Goal: Find specific fact: Find specific fact

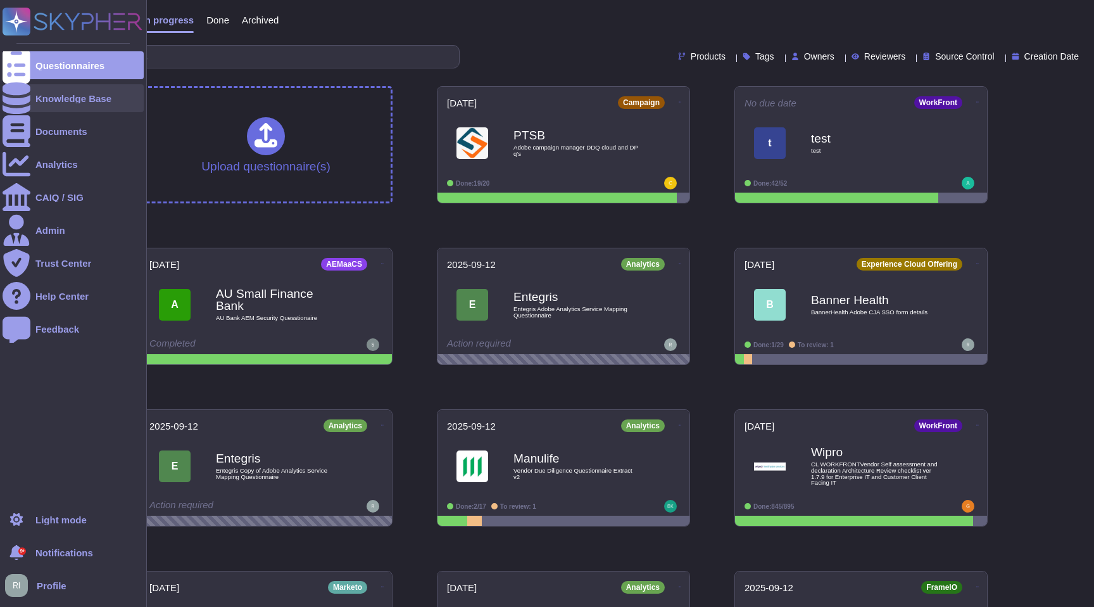
click at [12, 93] on icon at bounding box center [17, 98] width 28 height 32
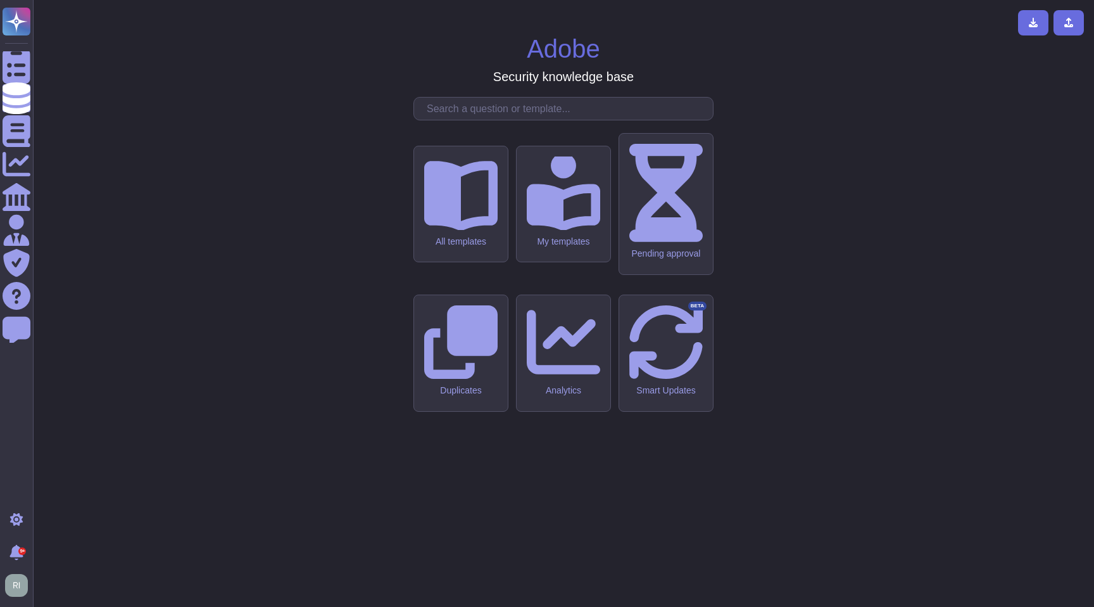
click at [487, 247] on div "All templates" at bounding box center [460, 241] width 73 height 11
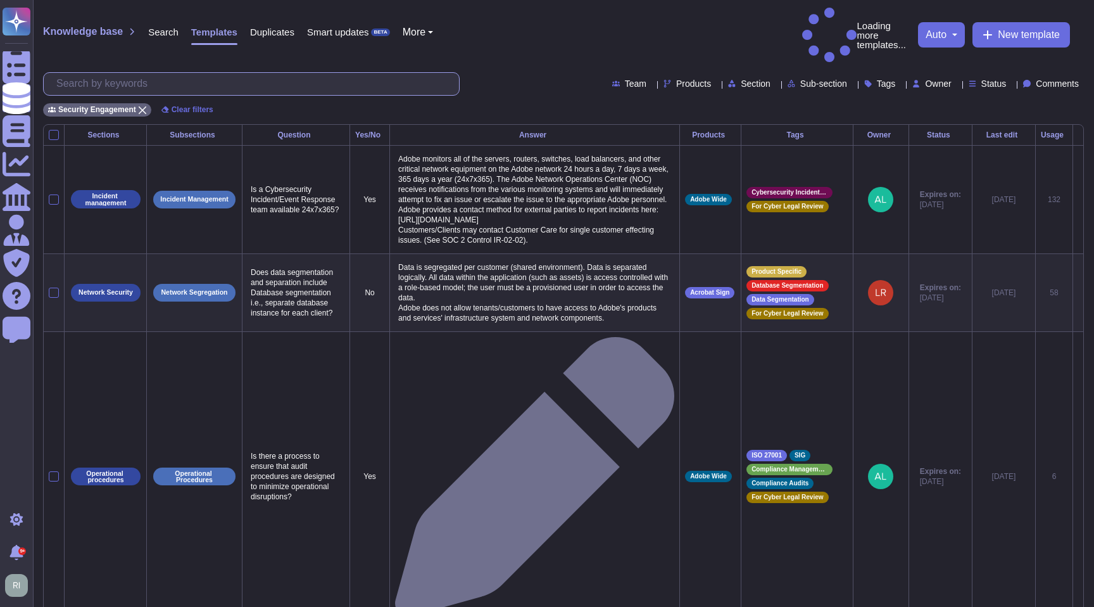
click at [230, 73] on input "text" at bounding box center [254, 84] width 409 height 22
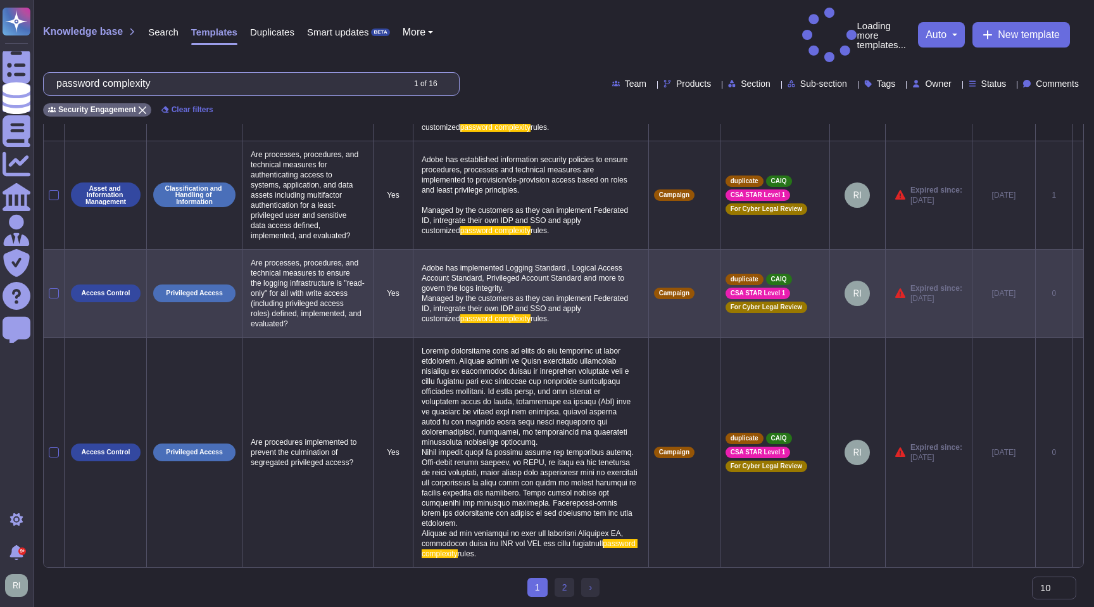
scroll to position [874, 0]
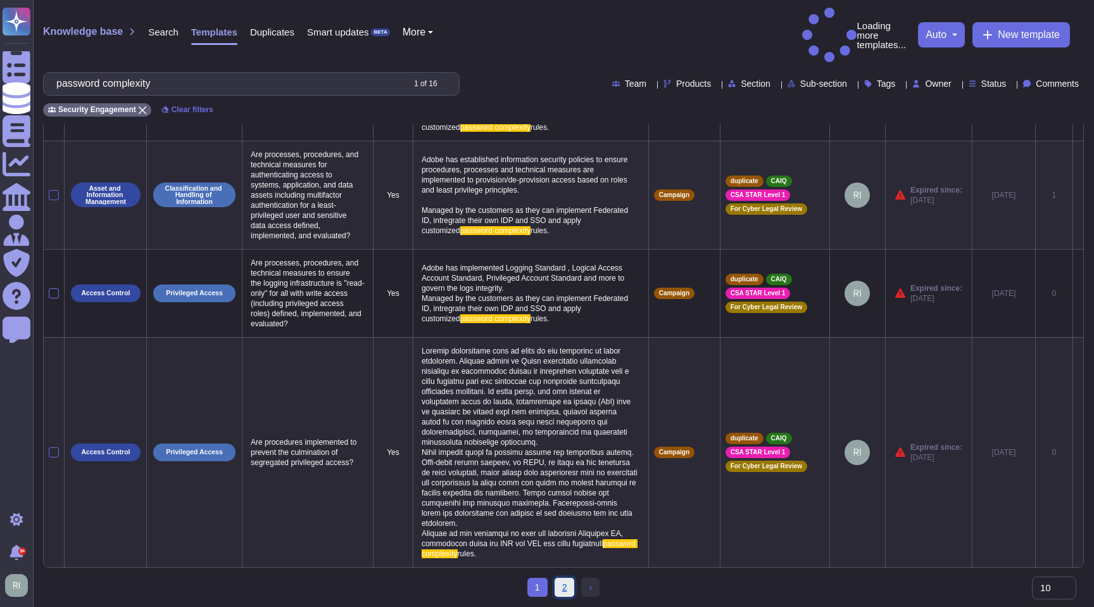
click at [563, 586] on link "2" at bounding box center [565, 587] width 20 height 19
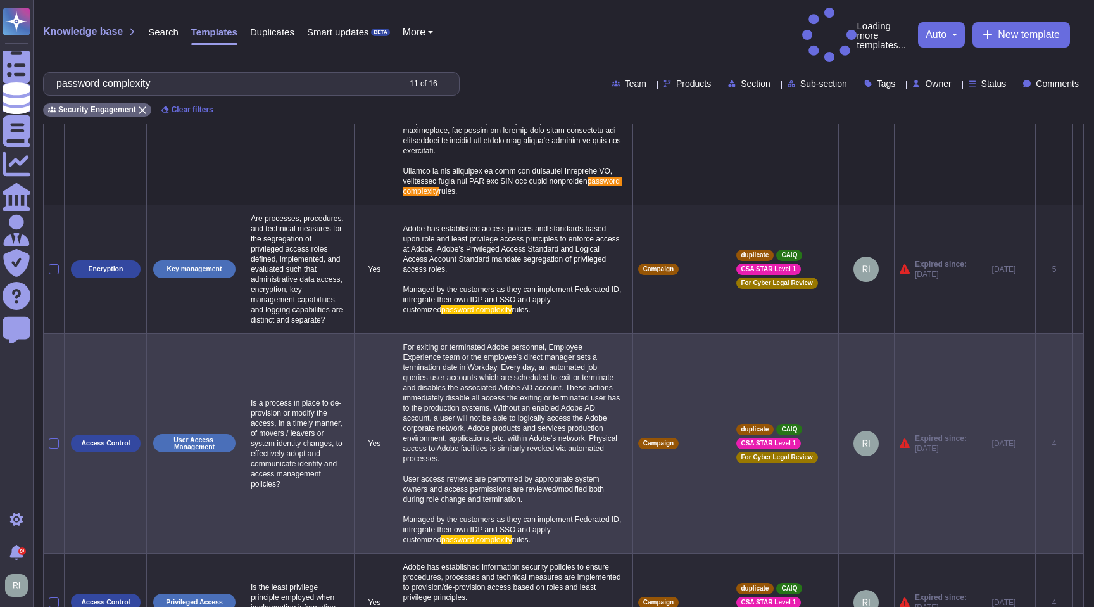
scroll to position [522, 0]
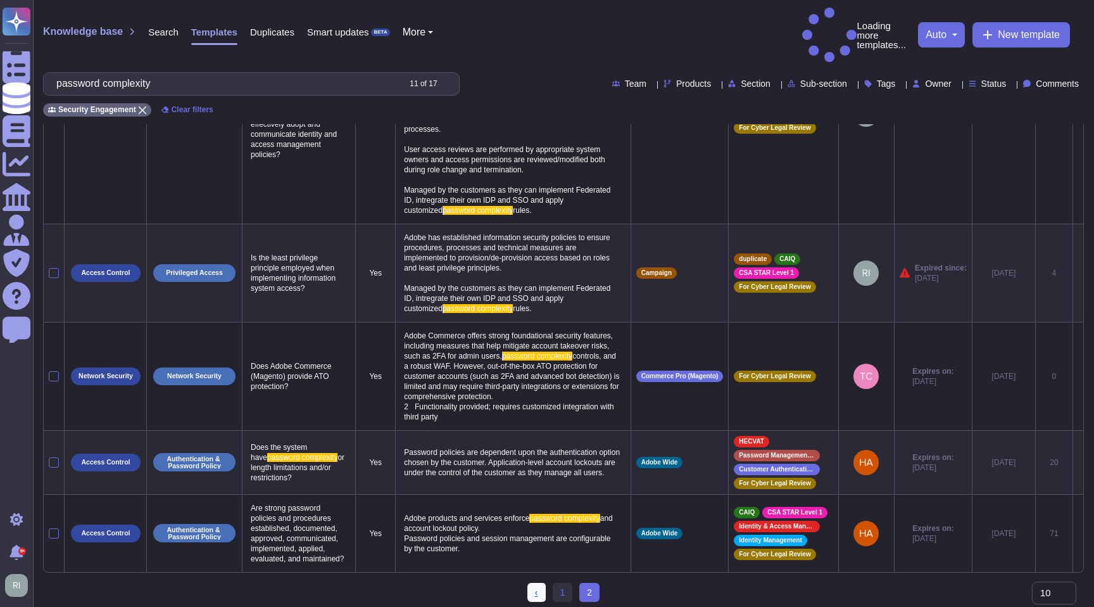
click at [561, 572] on td "Adobe products and services enforce password complexity and account lockout pol…" at bounding box center [513, 533] width 235 height 78
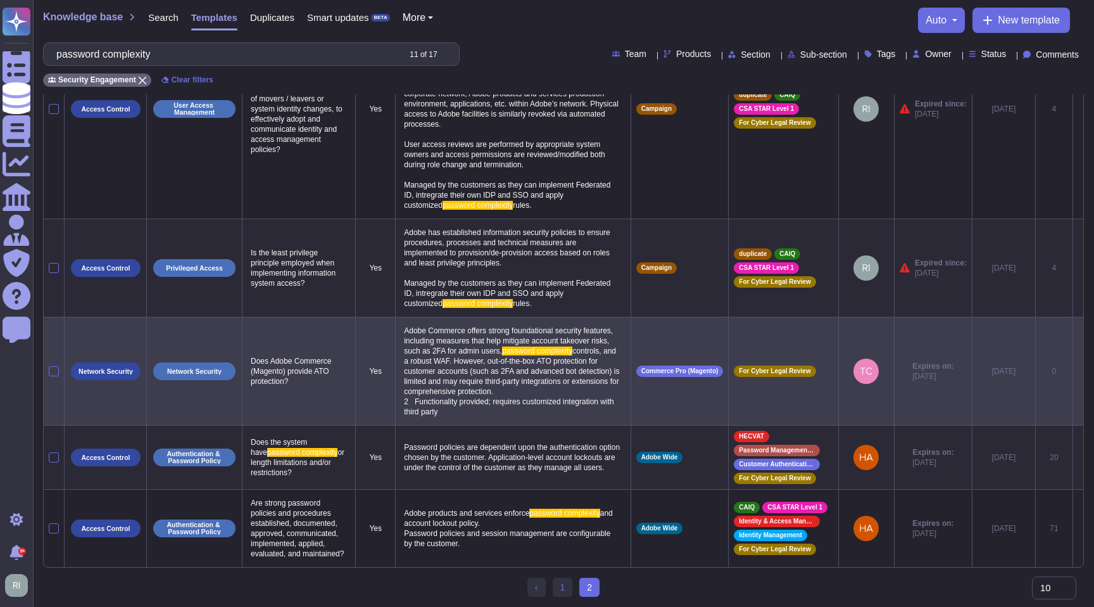
scroll to position [630, 0]
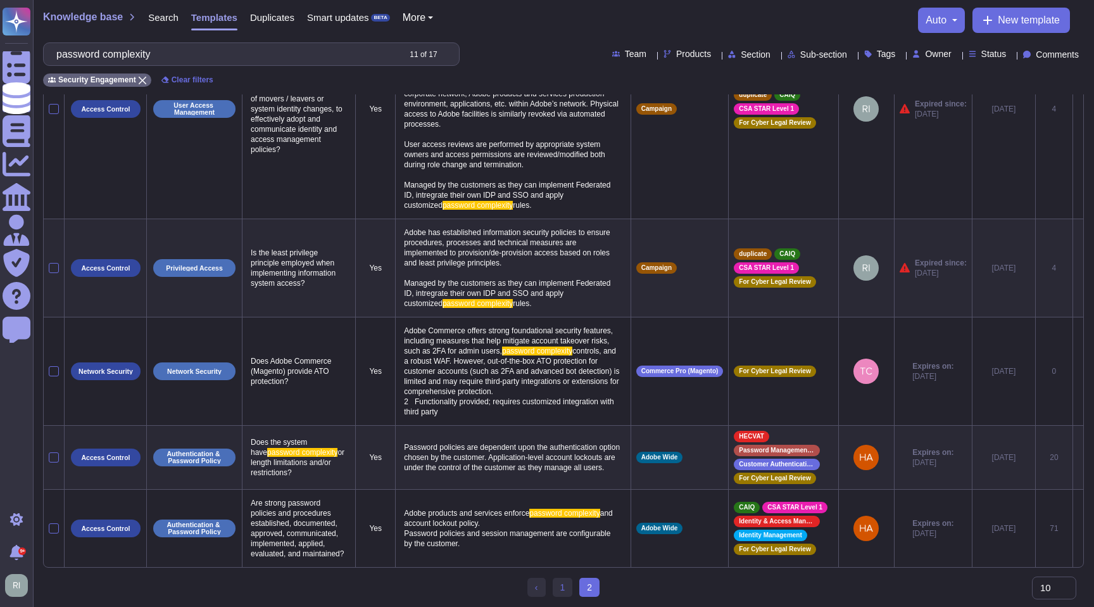
click at [589, 586] on span "2 (current)" at bounding box center [590, 587] width 20 height 19
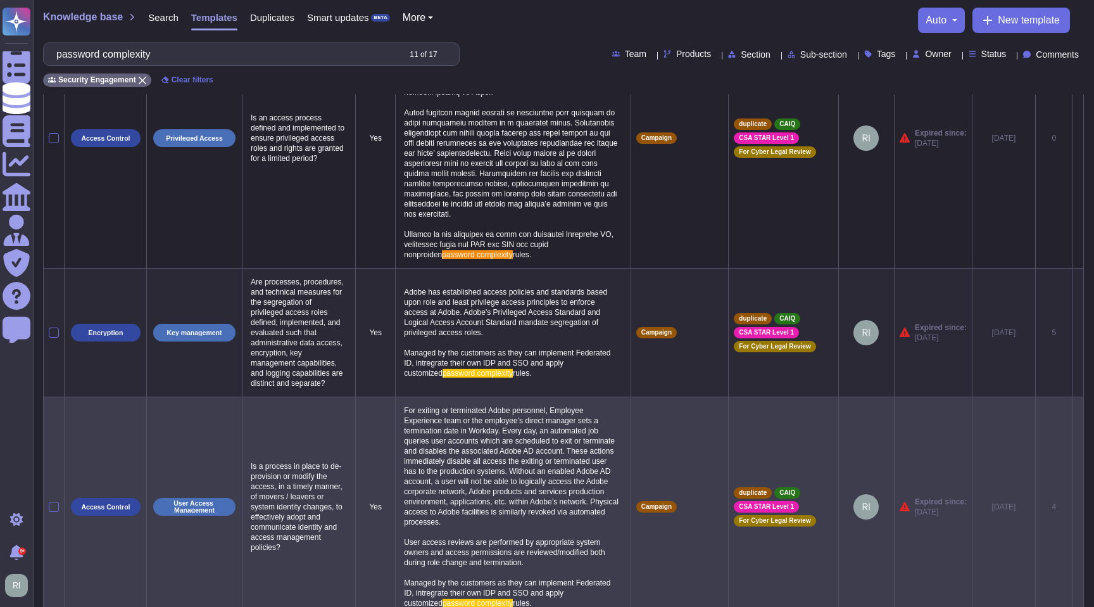
scroll to position [0, 0]
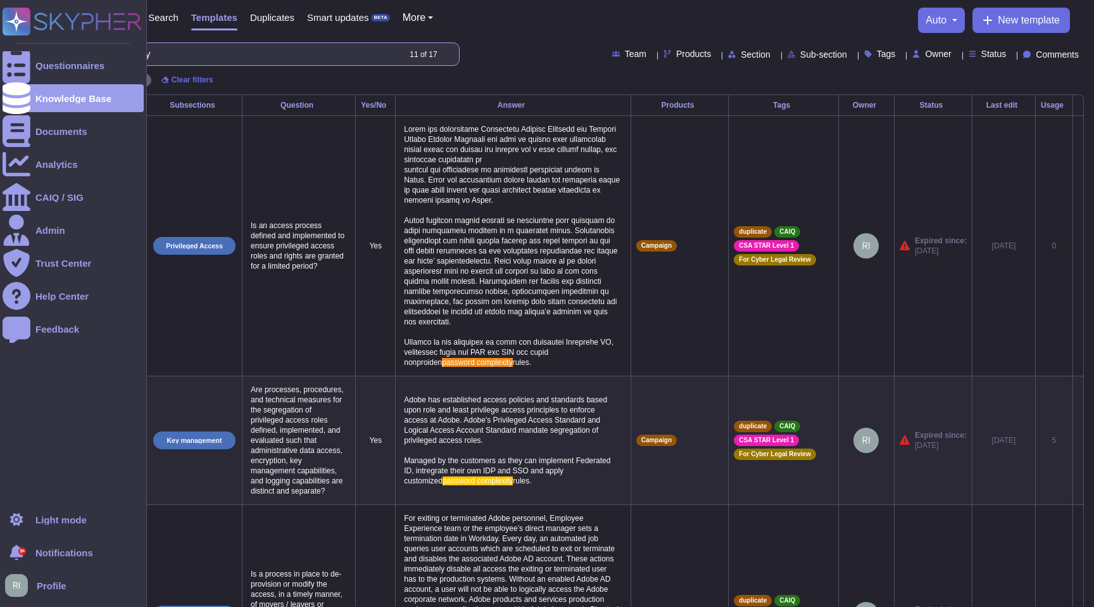
drag, startPoint x: 224, startPoint y: 55, endPoint x: 24, endPoint y: 42, distance: 200.6
click at [23, 42] on div "Questionnaires Knowledge Base Documents Analytics CAIQ / SIG Admin Trust Center…" at bounding box center [547, 556] width 1094 height 1112
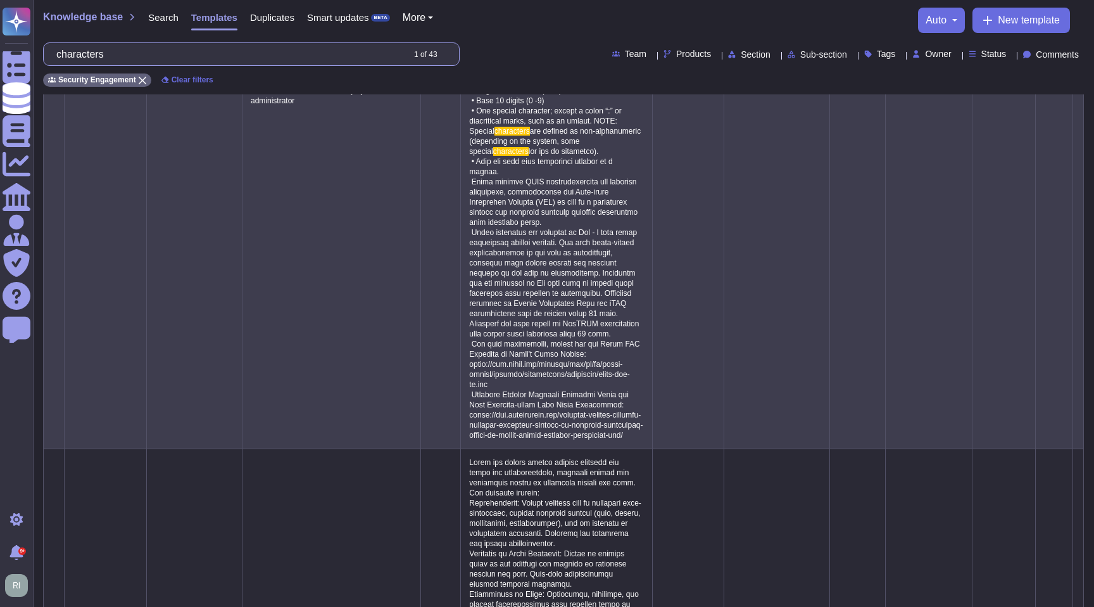
scroll to position [711, 0]
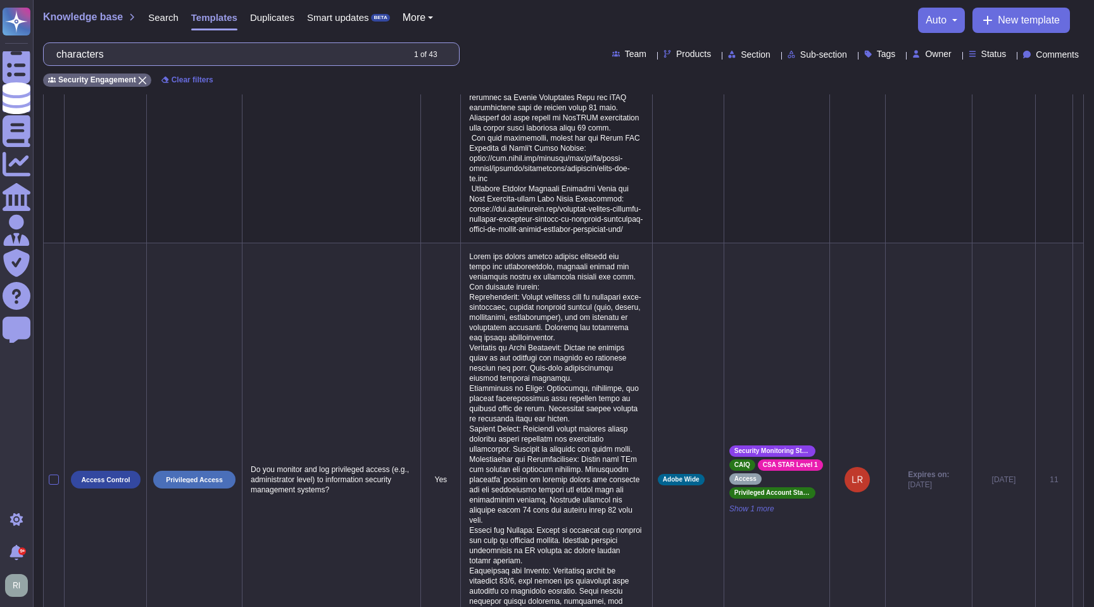
drag, startPoint x: 137, startPoint y: 56, endPoint x: 65, endPoint y: 54, distance: 72.2
click at [65, 54] on input "characters" at bounding box center [226, 54] width 353 height 22
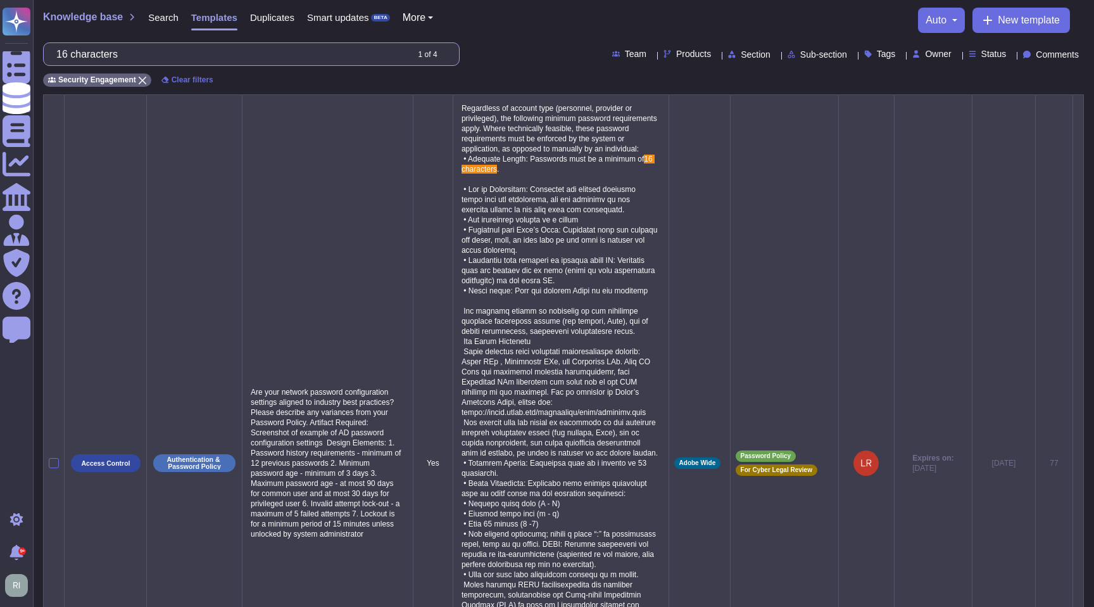
scroll to position [13, 0]
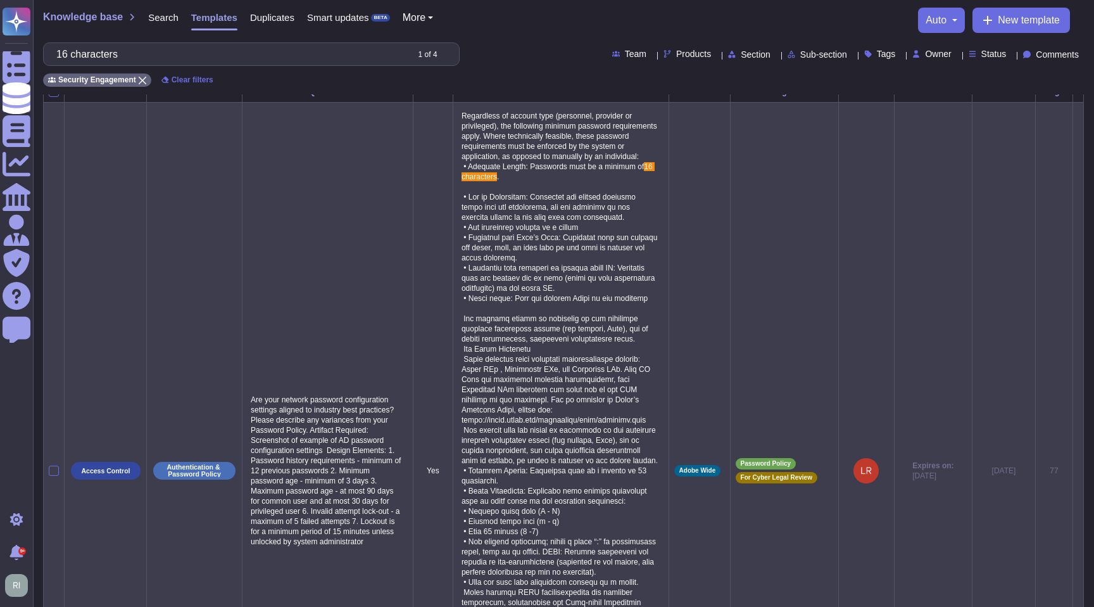
type input "16 characters"
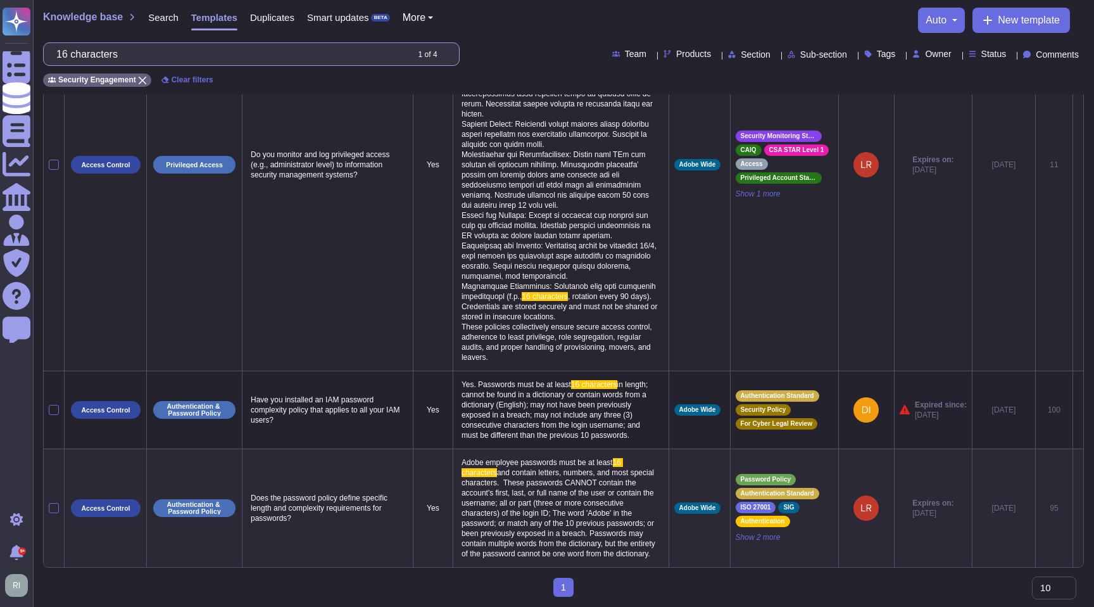
scroll to position [1086, 0]
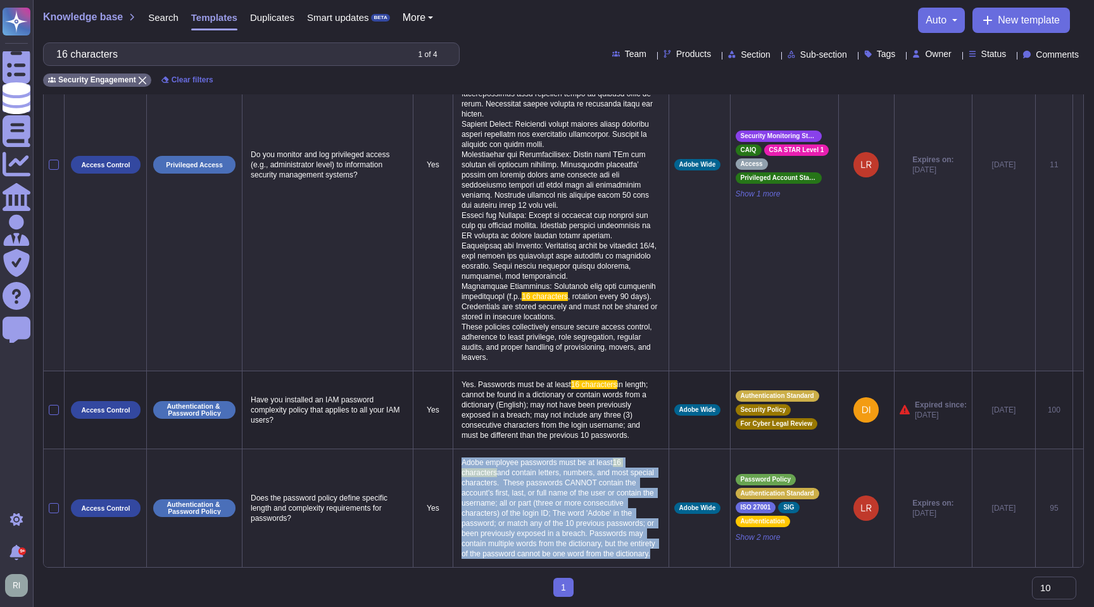
drag, startPoint x: 457, startPoint y: 450, endPoint x: 634, endPoint y: 556, distance: 206.3
click at [634, 556] on p "Adobe employee passwords must be at least 16 characters and contain letters, nu…" at bounding box center [561, 508] width 205 height 108
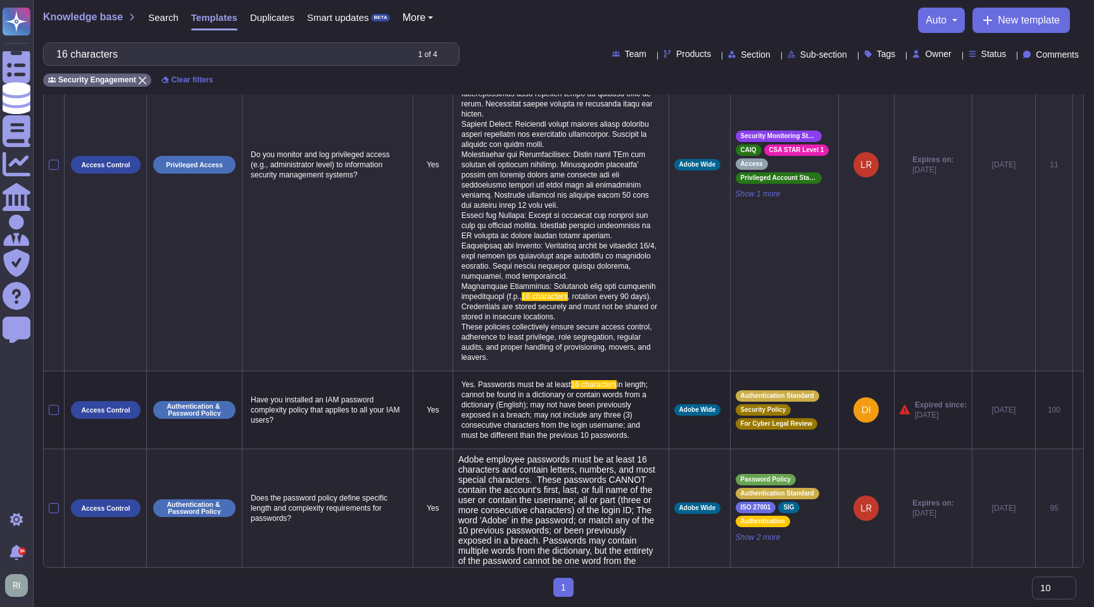
type textarea "Adobe employee passwords must be at least 16 characters and contain letters, nu…"
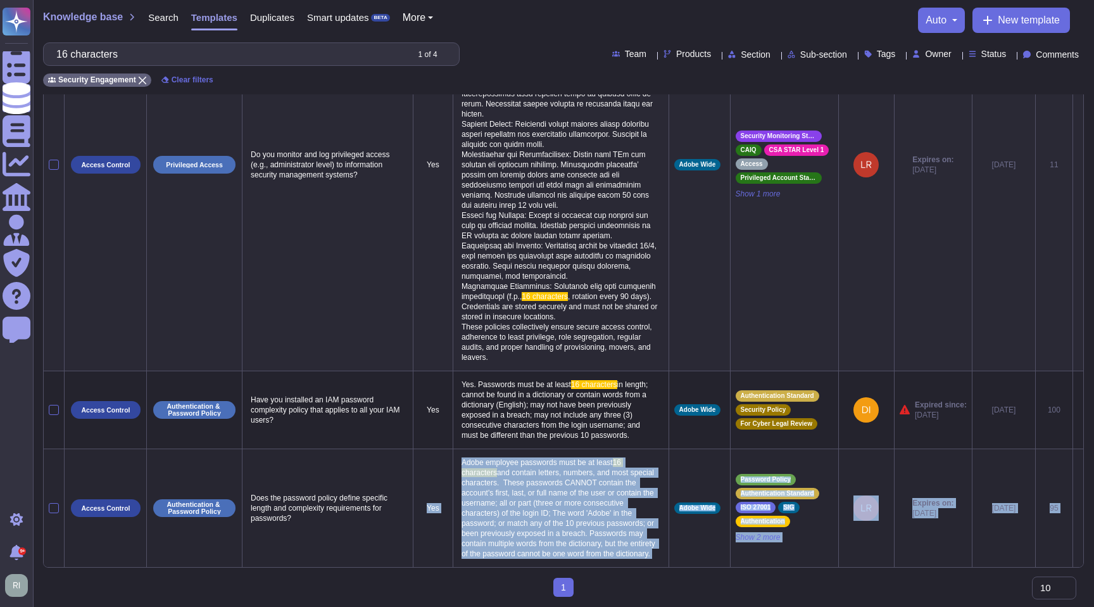
drag, startPoint x: 635, startPoint y: 568, endPoint x: 447, endPoint y: 446, distance: 224.0
copy tr "Yes Adobe employee passwords must be at least 16 characters and contain letters…"
